Goal: Information Seeking & Learning: Learn about a topic

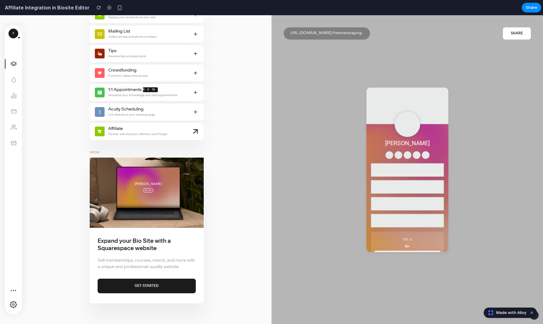
scroll to position [370, 0]
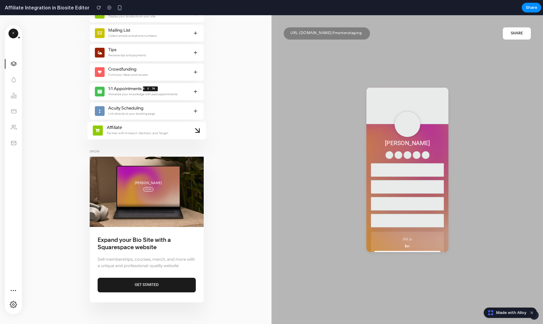
click at [151, 134] on span "Partner with Amazon, Walmart, and Target" at bounding box center [137, 133] width 61 height 6
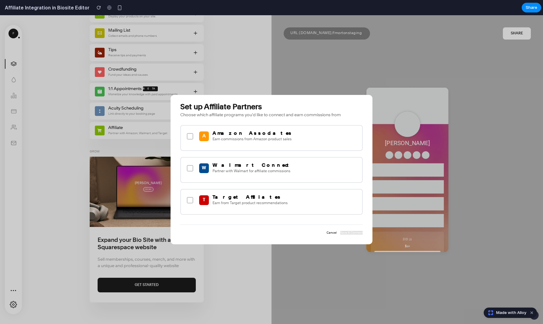
click at [192, 140] on div "A Amazon Associates Earn commissions from Amazon product sales" at bounding box center [272, 135] width 172 height 11
click at [186, 136] on div "A Amazon Associates Earn commissions from Amazon product sales" at bounding box center [272, 135] width 172 height 11
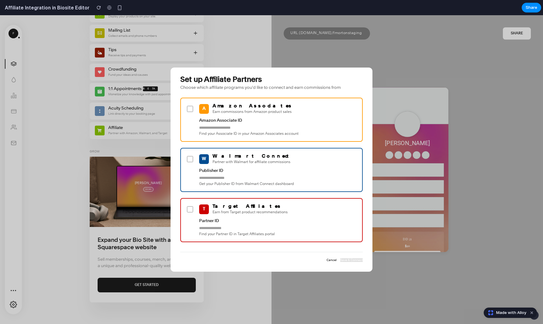
click at [328, 260] on button "Cancel" at bounding box center [332, 260] width 10 height 4
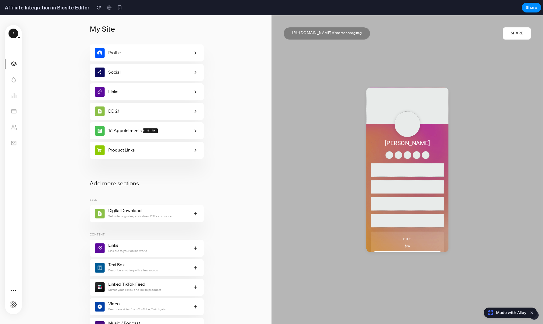
scroll to position [0, 0]
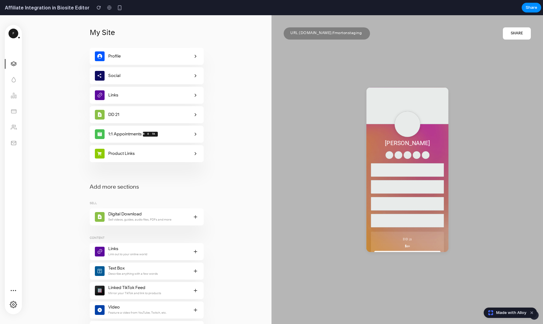
click at [16, 82] on link at bounding box center [13, 80] width 17 height 10
